Goal: Task Accomplishment & Management: Manage account settings

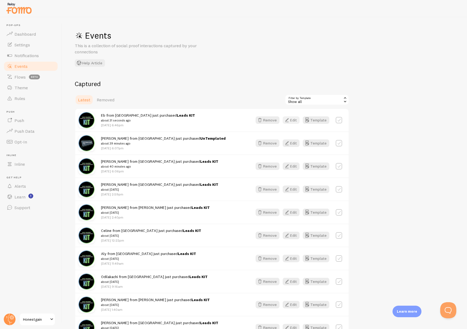
click at [288, 119] on icon "button" at bounding box center [287, 120] width 6 height 6
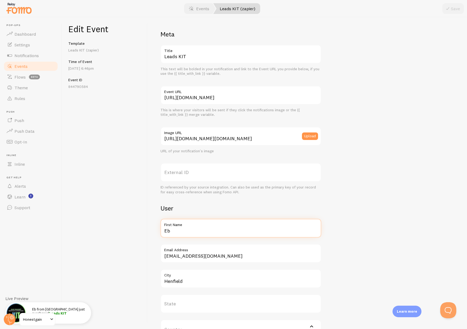
click at [185, 236] on input "Eb" at bounding box center [241, 228] width 161 height 19
type input "[PERSON_NAME]"
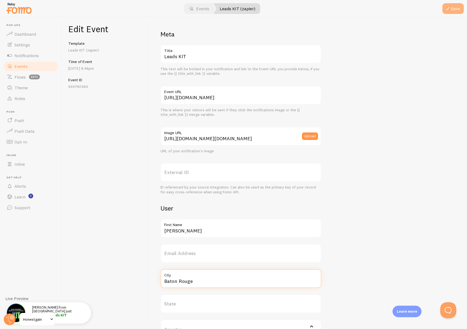
type input "Baton Rouge"
click at [453, 6] on button "Save" at bounding box center [453, 8] width 21 height 11
click at [16, 68] on span "Events" at bounding box center [20, 66] width 13 height 5
